Goal: Obtain resource: Download file/media

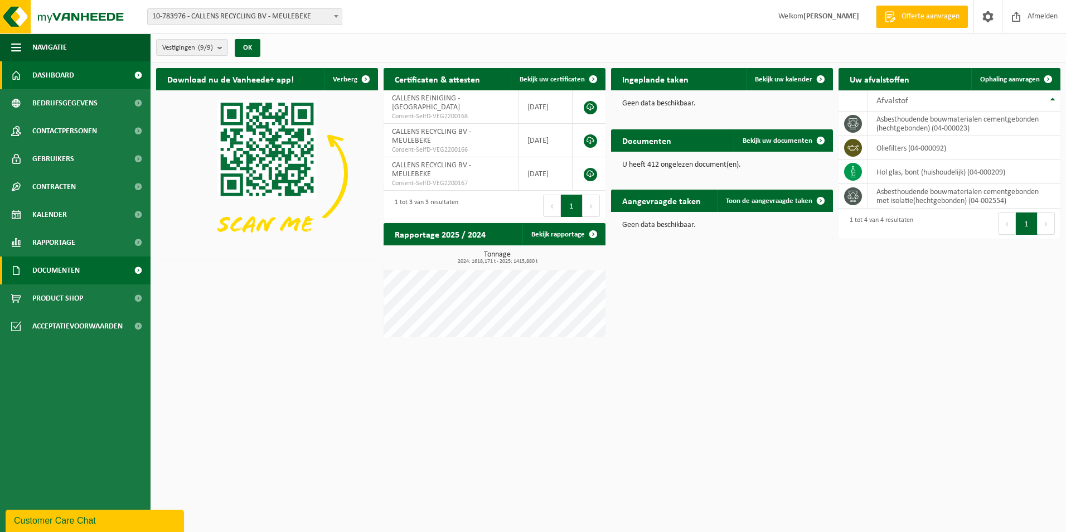
click at [56, 273] on span "Documenten" at bounding box center [55, 271] width 47 height 28
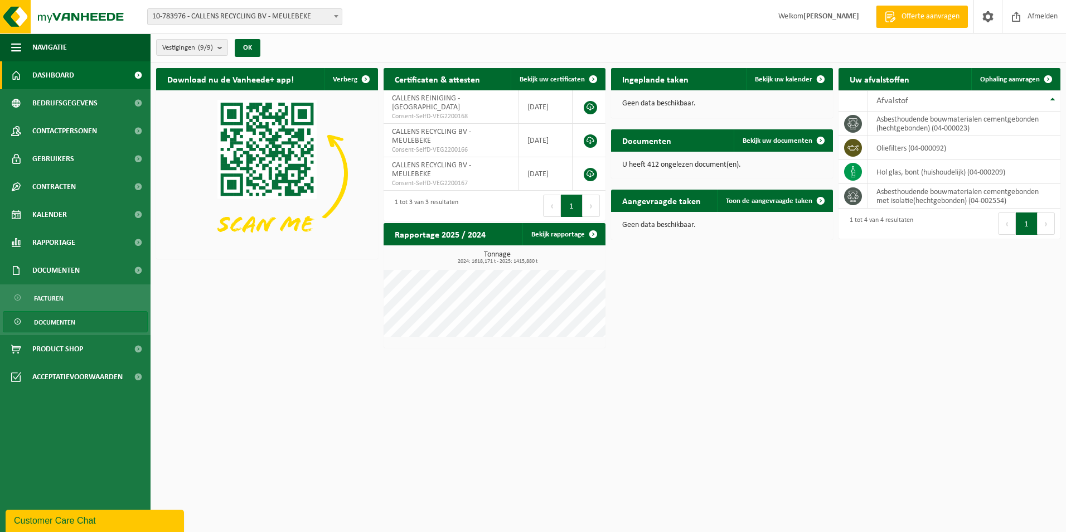
click at [100, 314] on link "Documenten" at bounding box center [75, 321] width 145 height 21
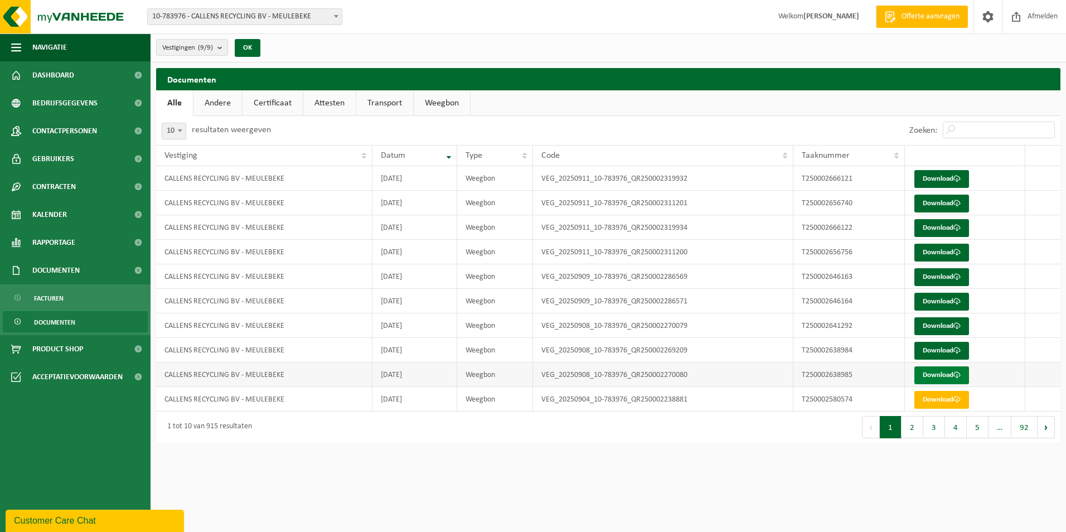
click at [951, 375] on link "Download" at bounding box center [942, 375] width 55 height 18
click at [943, 350] on link "Download" at bounding box center [942, 351] width 55 height 18
click at [953, 321] on link "Download" at bounding box center [942, 326] width 55 height 18
click at [195, 13] on span "10-783976 - CALLENS RECYCLING BV - MEULEBEKE" at bounding box center [245, 17] width 194 height 16
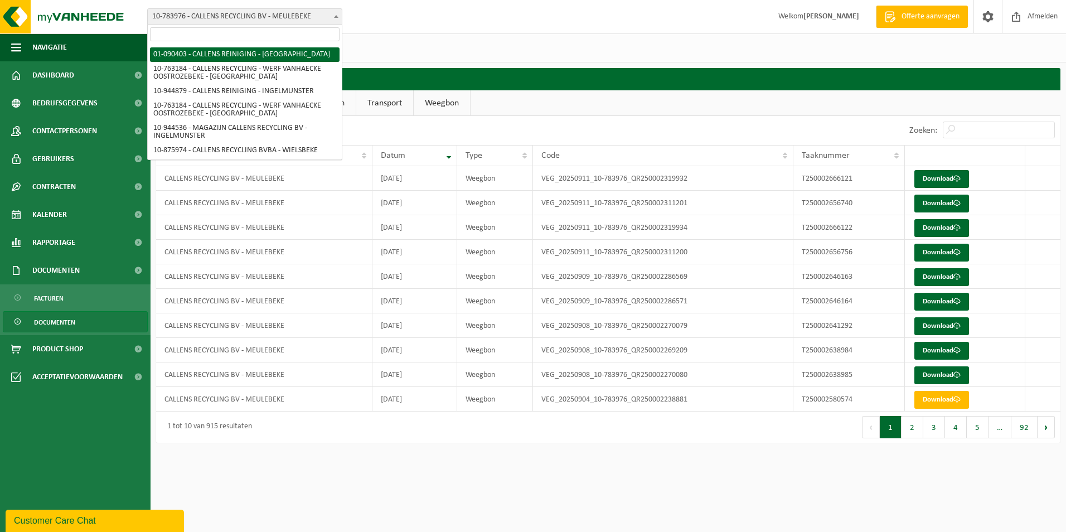
scroll to position [80, 0]
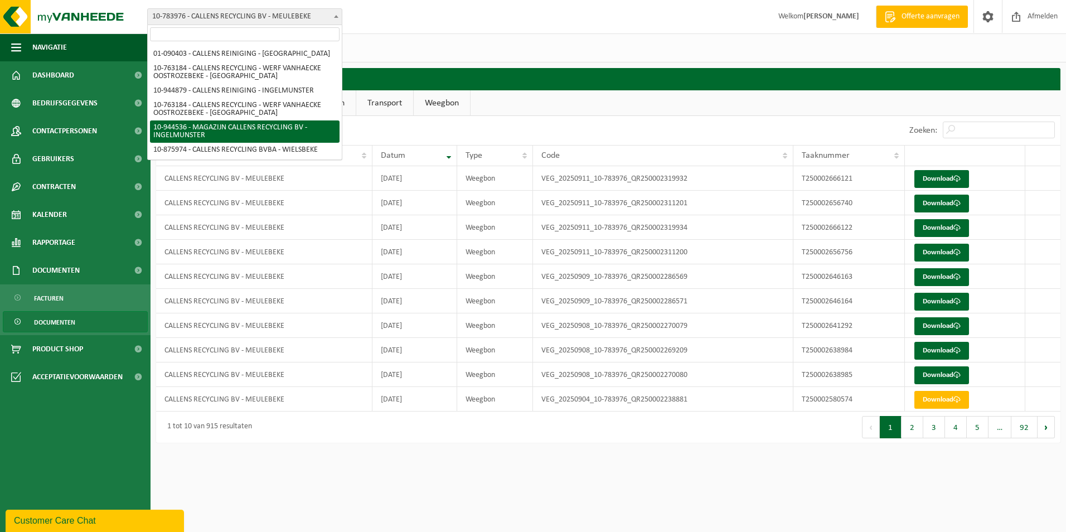
select select "140800"
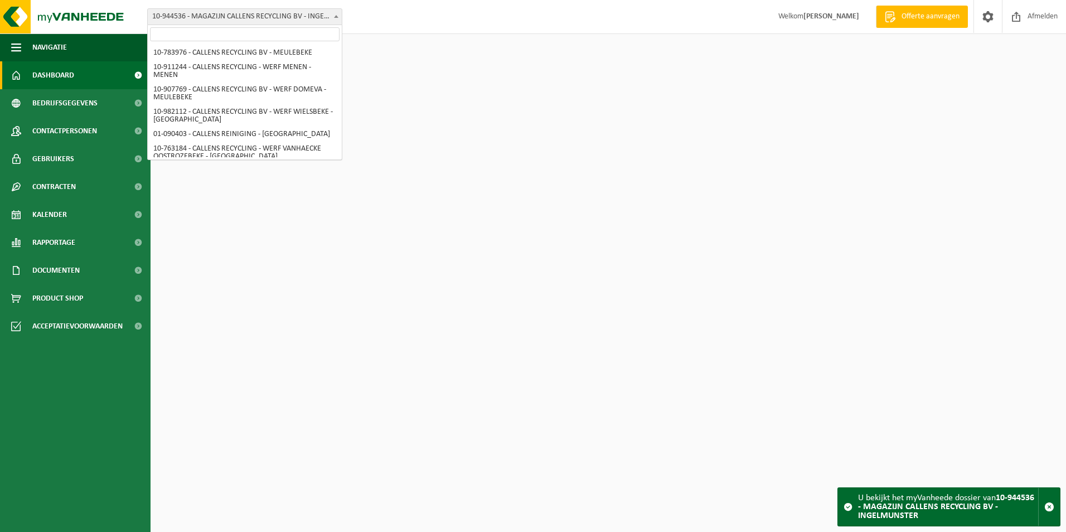
click at [248, 15] on span "10-944536 - MAGAZIJN CALLENS RECYCLING BV - INGELMUNSTER" at bounding box center [245, 17] width 194 height 16
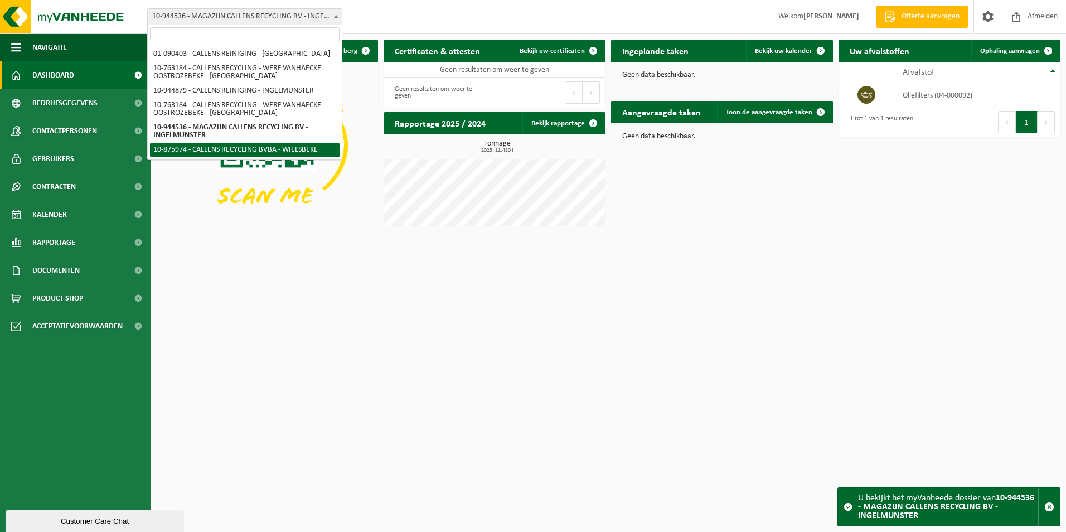
select select "114055"
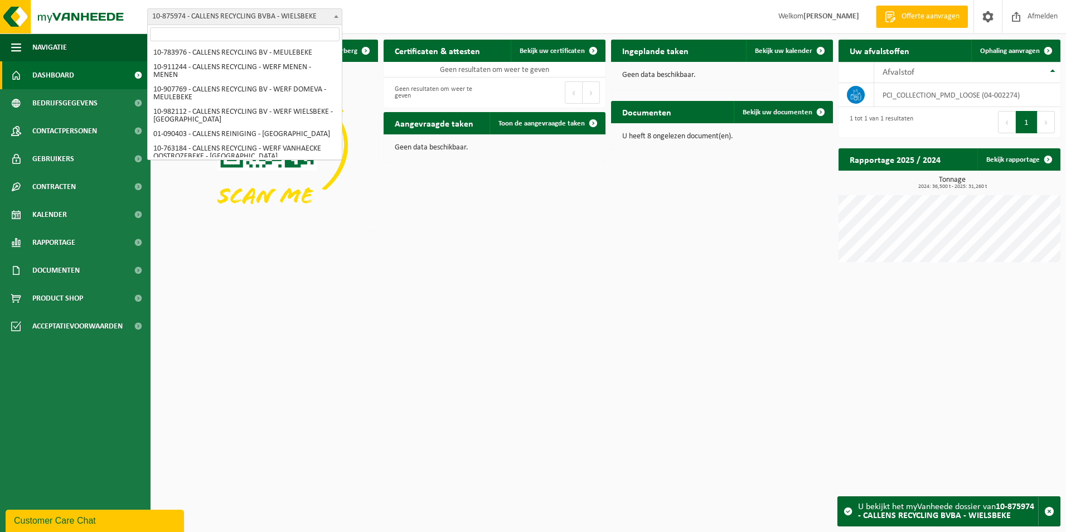
click at [285, 17] on span "10-875974 - CALLENS RECYCLING BVBA - WIELSBEKE" at bounding box center [245, 17] width 194 height 16
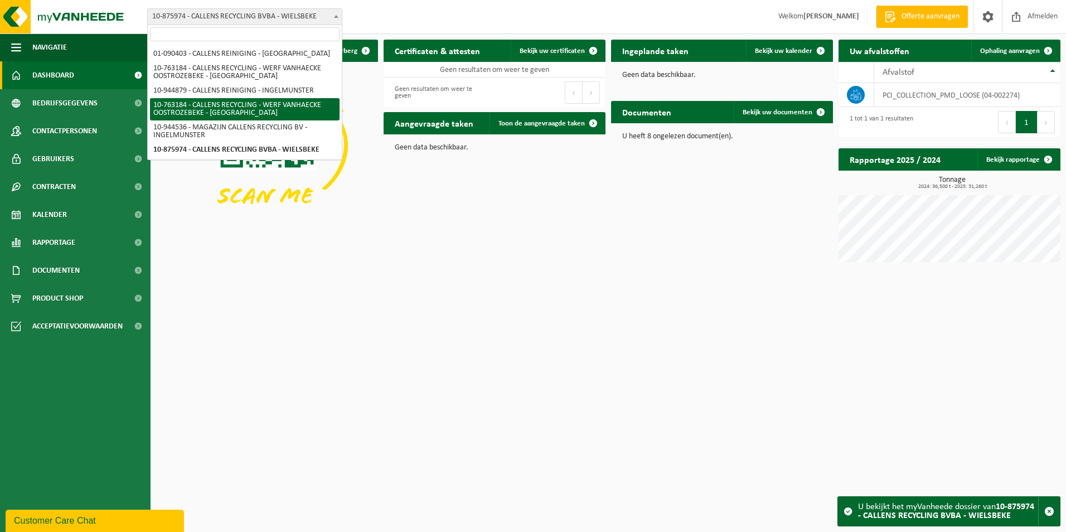
click at [532, 211] on div "Download nu de Vanheede+ app! Verberg Certificaten & attesten Bekijk uw certifi…" at bounding box center [608, 156] width 910 height 245
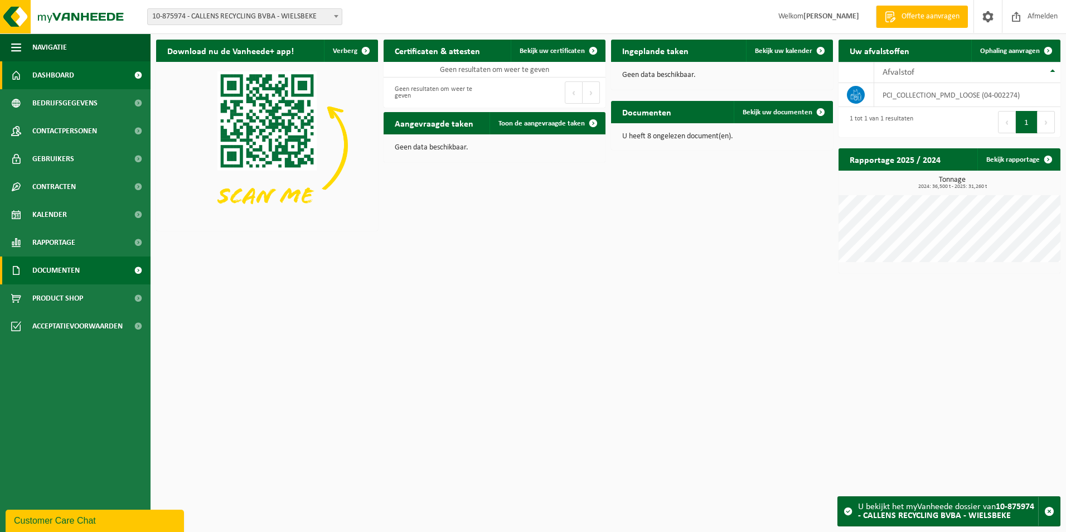
click at [92, 280] on link "Documenten" at bounding box center [75, 271] width 151 height 28
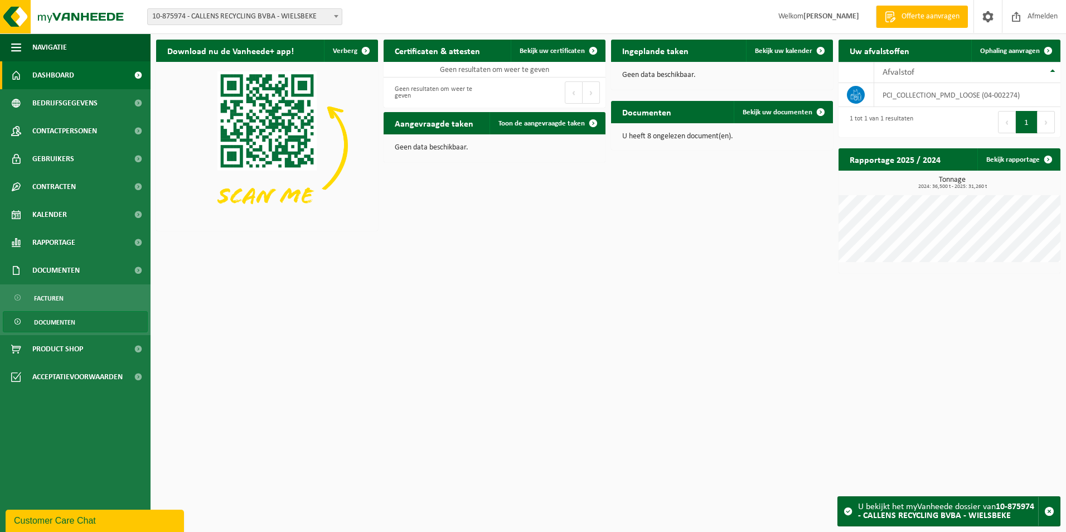
click at [62, 316] on span "Documenten" at bounding box center [54, 322] width 41 height 21
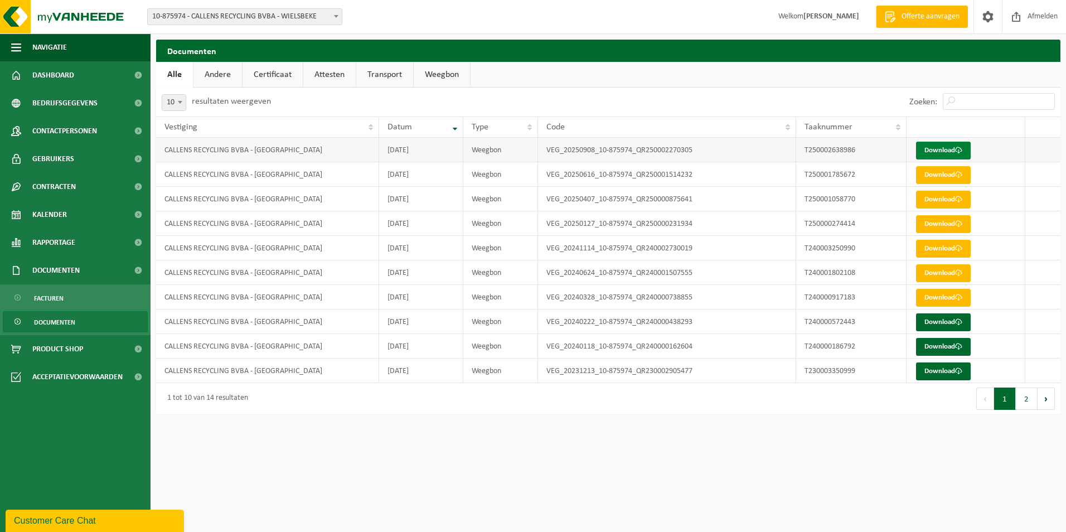
click at [940, 142] on link "Download" at bounding box center [943, 151] width 55 height 18
click at [240, 6] on div "Vestiging: 10-783976 - CALLENS RECYCLING BV - MEULEBEKE 10-911244 - CALLENS REC…" at bounding box center [533, 17] width 1066 height 34
click at [239, 15] on span "10-875974 - CALLENS RECYCLING BVBA - WIELSBEKE" at bounding box center [245, 17] width 194 height 16
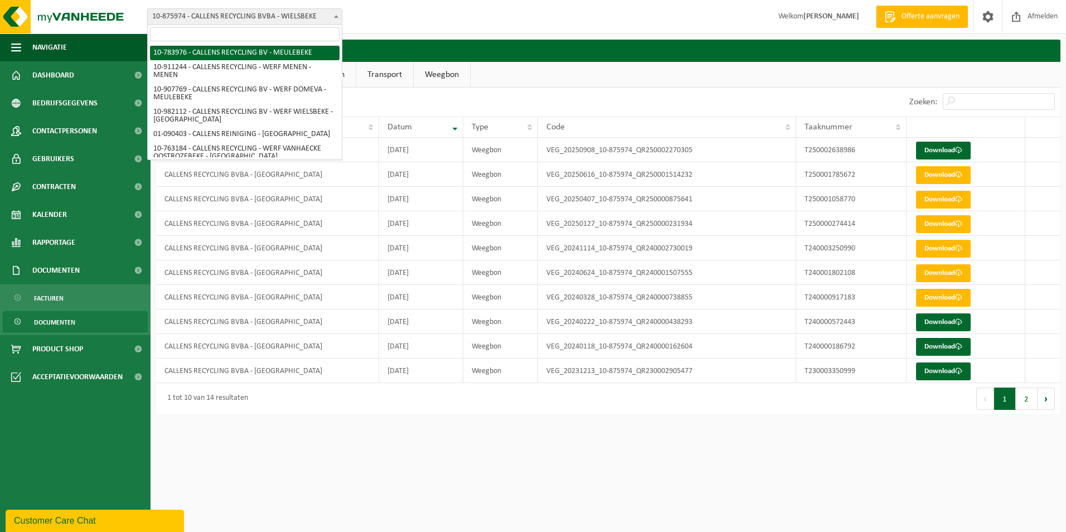
select select "27653"
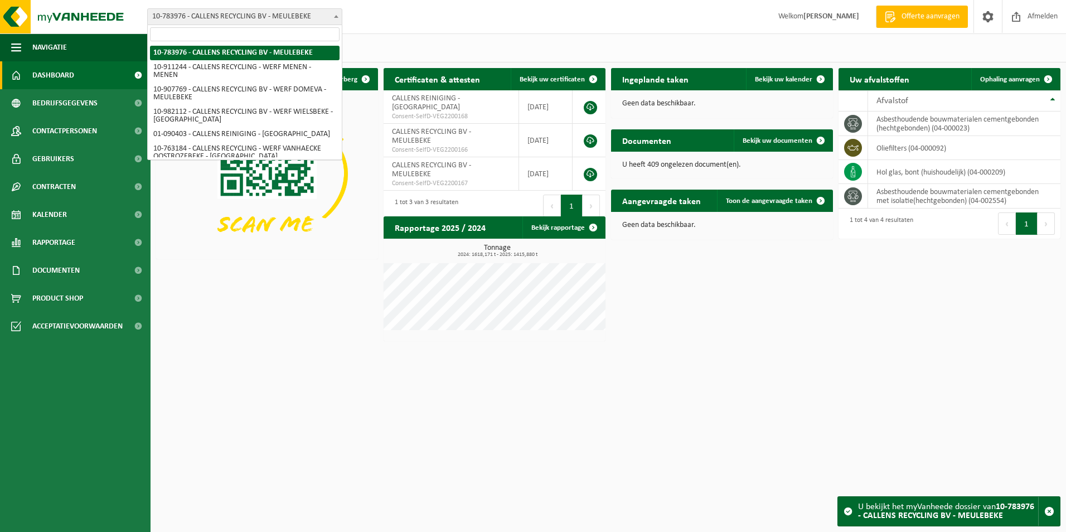
click at [274, 24] on span "10-783976 - CALLENS RECYCLING BV - MEULEBEKE" at bounding box center [245, 17] width 194 height 16
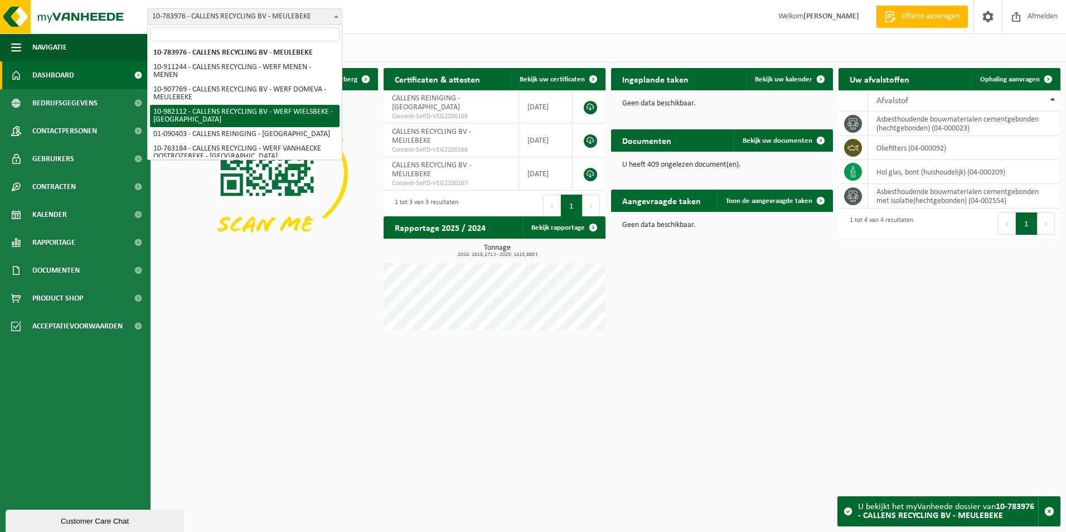
select select "162383"
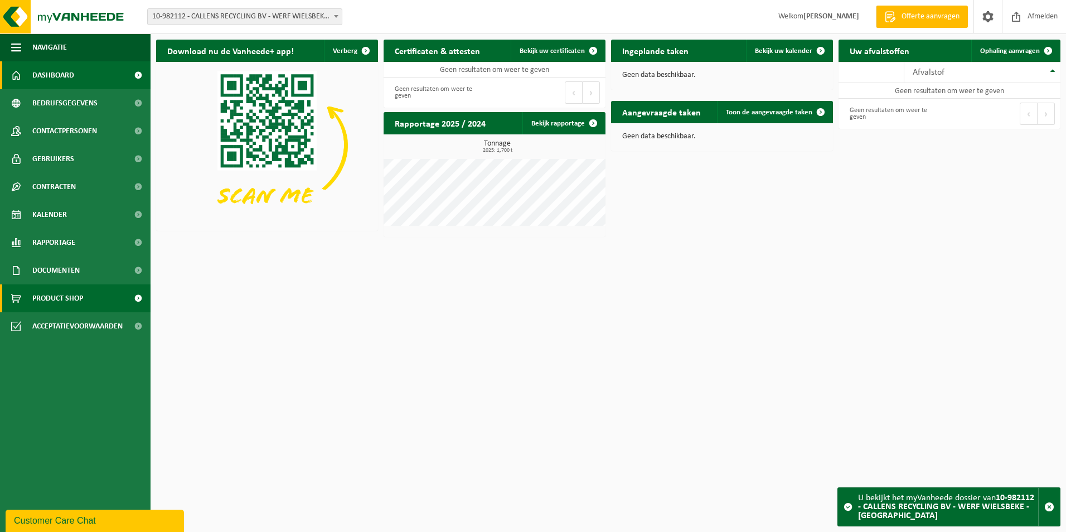
click at [86, 287] on link "Product Shop" at bounding box center [75, 298] width 151 height 28
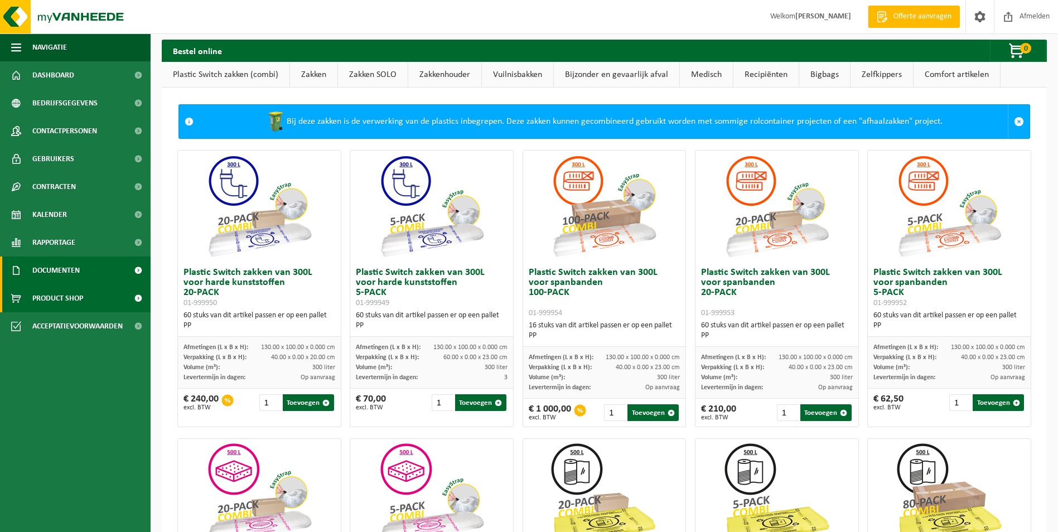
click at [89, 275] on link "Documenten" at bounding box center [75, 271] width 151 height 28
click at [110, 272] on link "Documenten" at bounding box center [75, 271] width 151 height 28
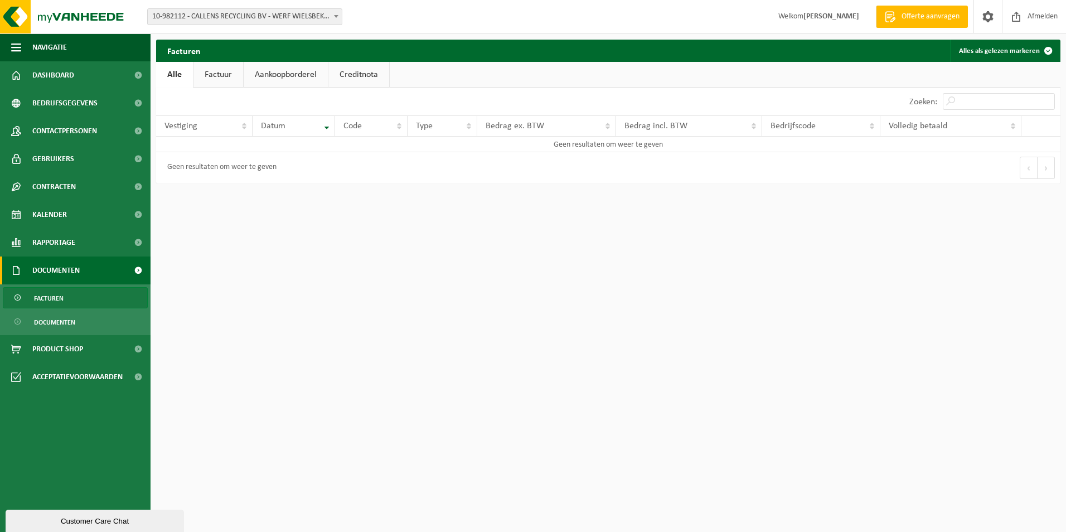
click at [225, 17] on span "10-982112 - CALLENS RECYCLING BV - WERF WIELSBEKE - [GEOGRAPHIC_DATA]" at bounding box center [245, 17] width 194 height 16
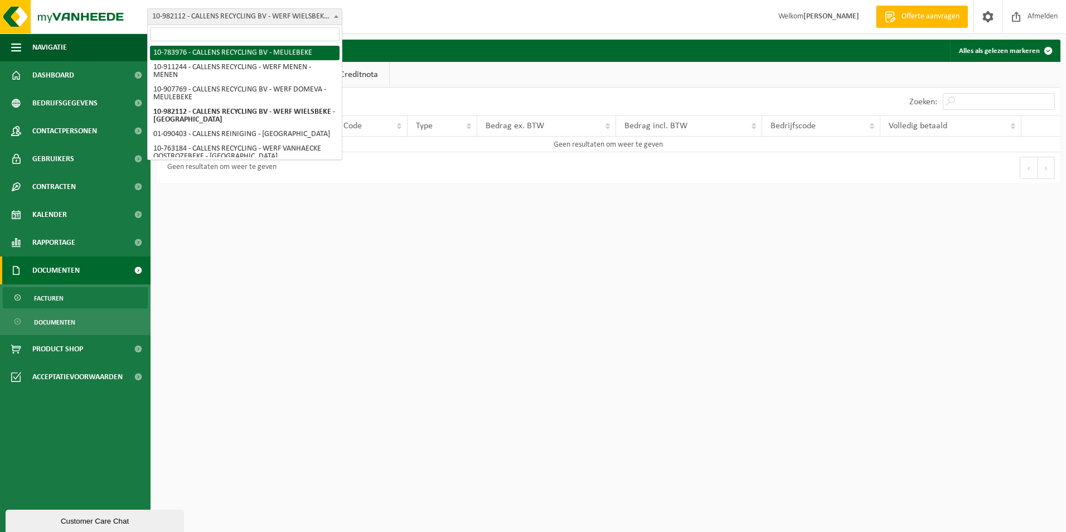
select select "27653"
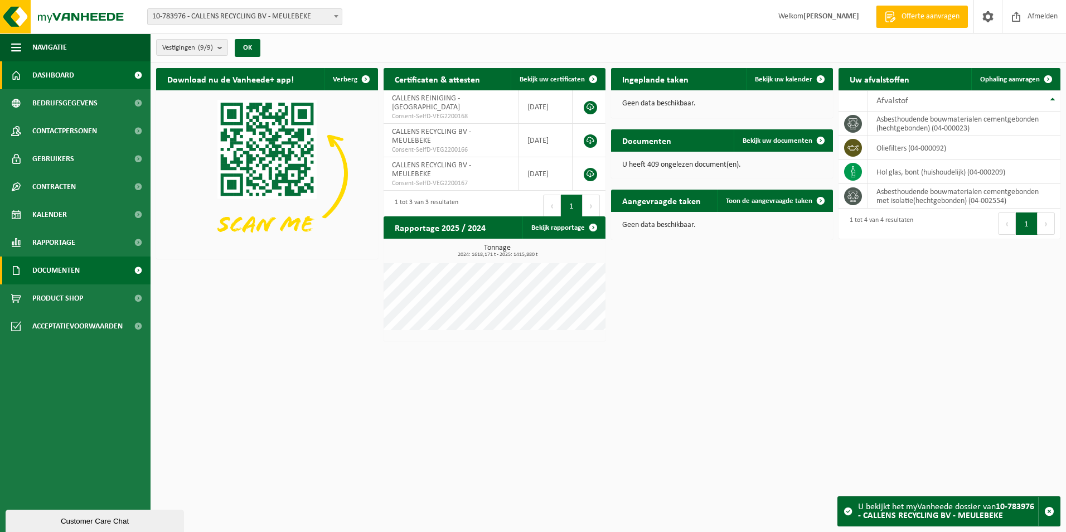
click at [90, 269] on link "Documenten" at bounding box center [75, 271] width 151 height 28
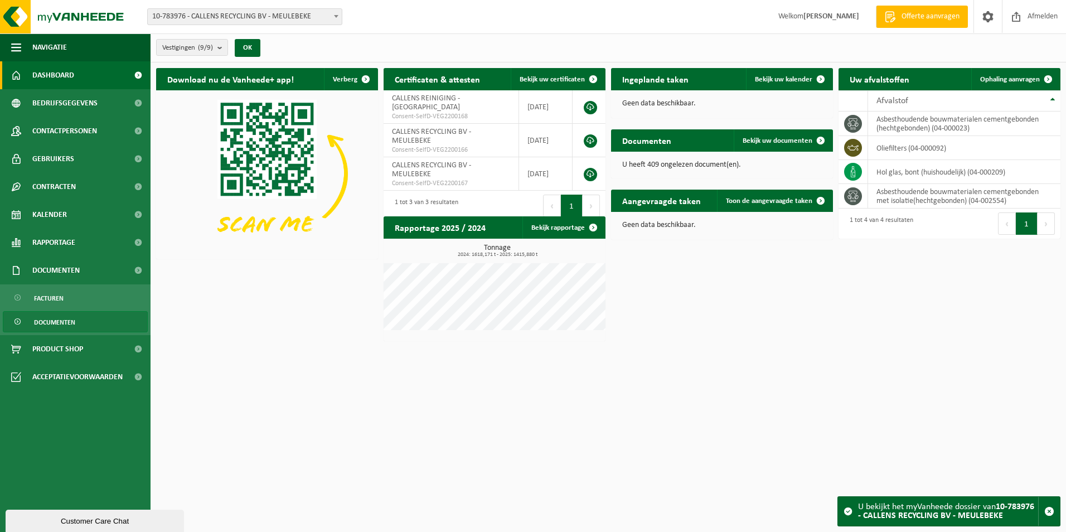
click at [77, 324] on link "Documenten" at bounding box center [75, 321] width 145 height 21
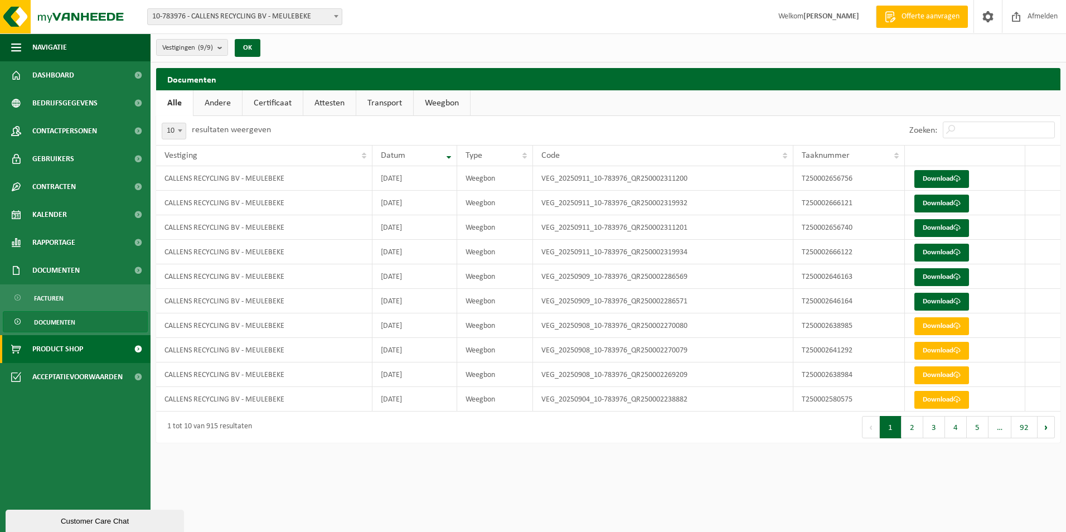
click at [62, 347] on span "Product Shop" at bounding box center [57, 349] width 51 height 28
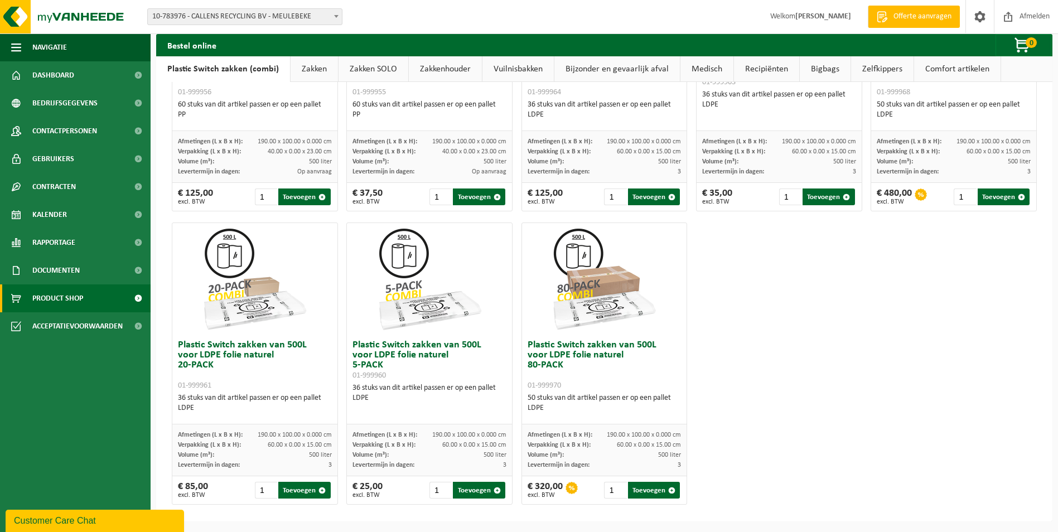
scroll to position [515, 0]
click at [307, 70] on link "Zakken" at bounding box center [314, 69] width 47 height 26
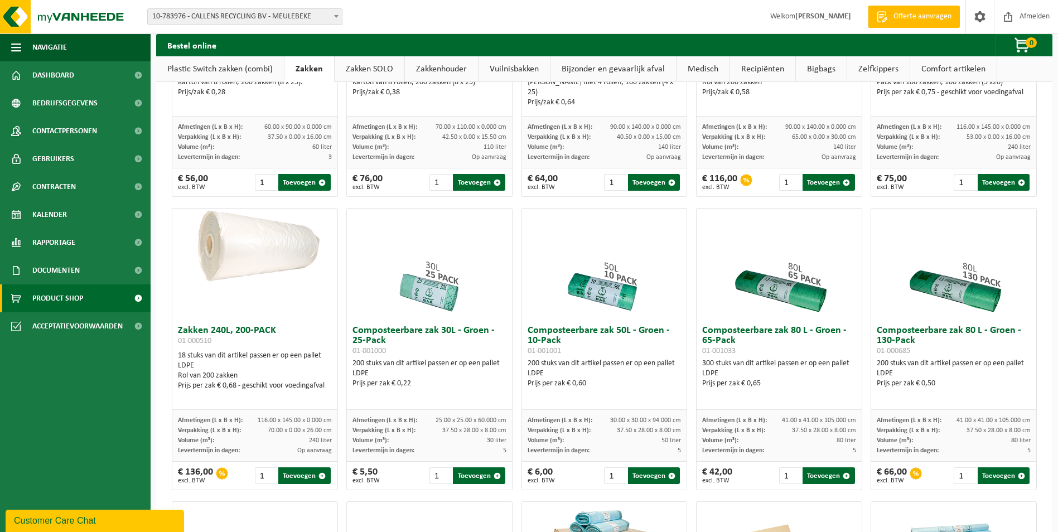
scroll to position [0, 0]
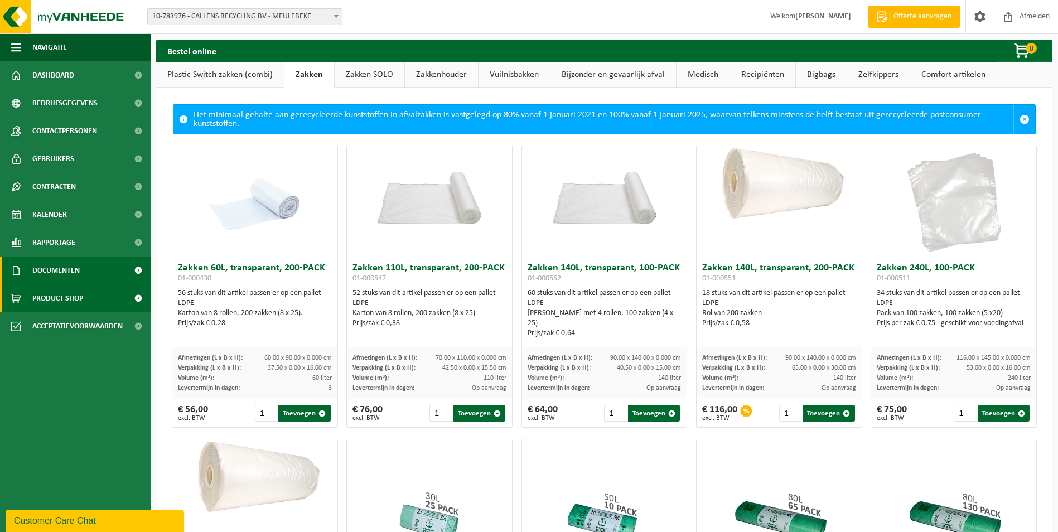
click at [59, 267] on span "Documenten" at bounding box center [55, 271] width 47 height 28
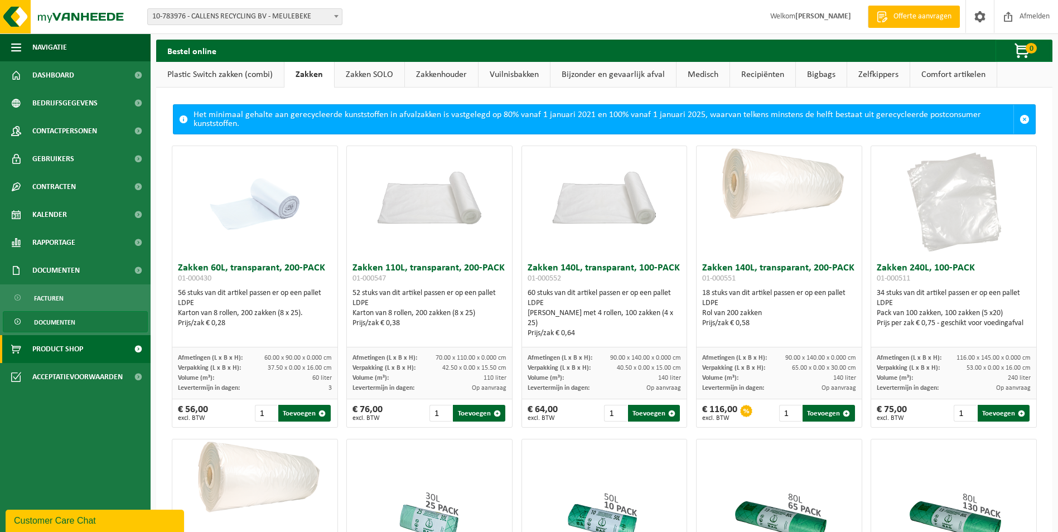
click at [64, 322] on span "Documenten" at bounding box center [54, 322] width 41 height 21
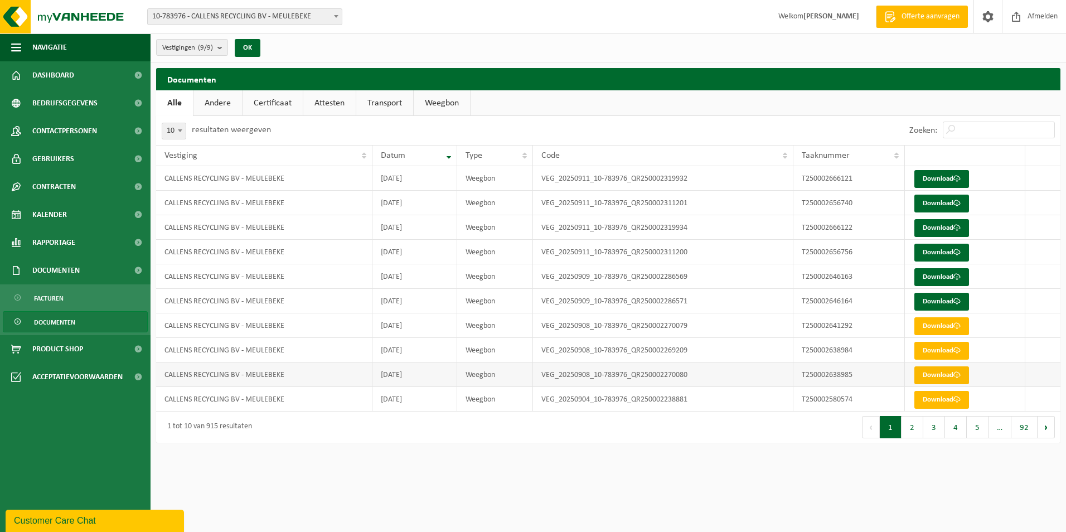
click at [931, 376] on link "Download" at bounding box center [942, 375] width 55 height 18
click at [948, 354] on link "Download" at bounding box center [942, 351] width 55 height 18
click at [953, 322] on link "Download" at bounding box center [942, 326] width 55 height 18
